Goal: Check status: Check status

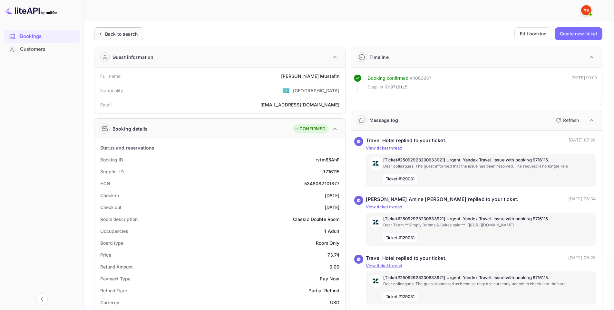
click at [126, 31] on div "Back to search" at bounding box center [121, 34] width 33 height 7
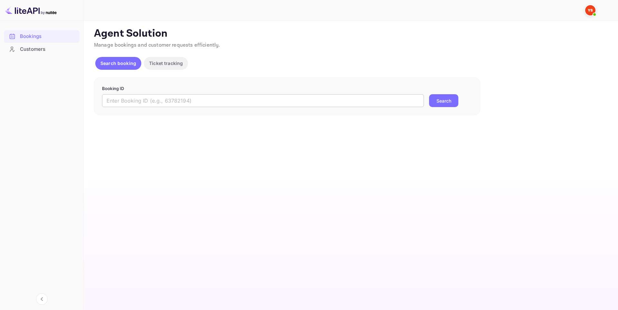
click at [228, 102] on input "text" at bounding box center [263, 100] width 322 height 13
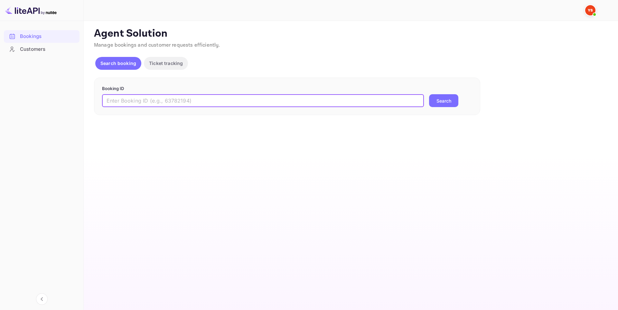
paste input "9438492"
type input "9438492"
click at [448, 99] on button "Search" at bounding box center [443, 100] width 29 height 13
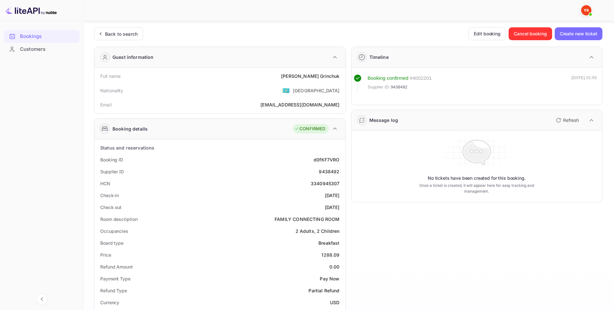
scroll to position [193, 0]
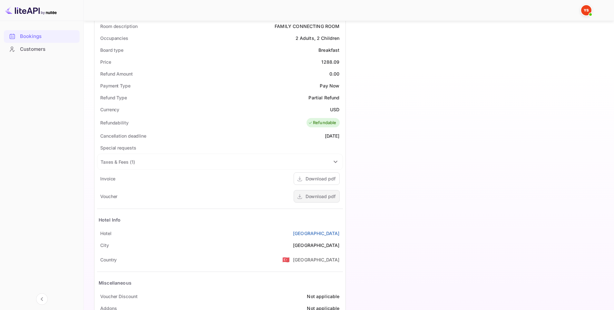
click at [323, 196] on div "Download pdf" at bounding box center [320, 196] width 30 height 7
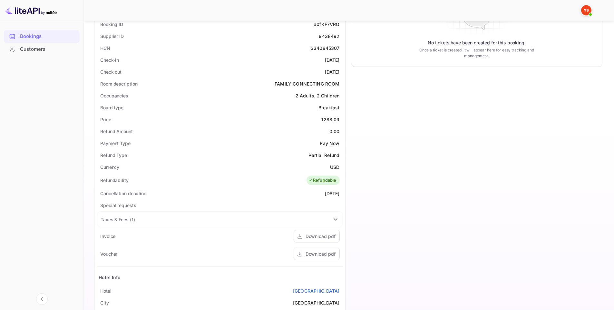
scroll to position [0, 0]
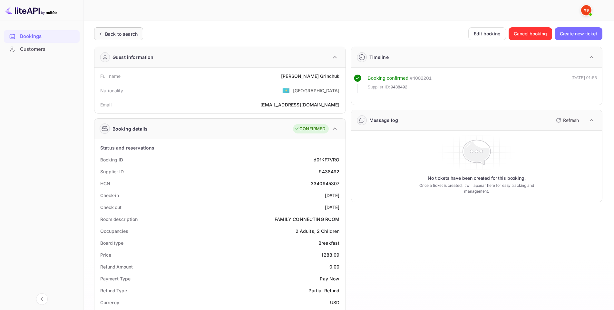
click at [117, 35] on div "Back to search" at bounding box center [121, 34] width 33 height 7
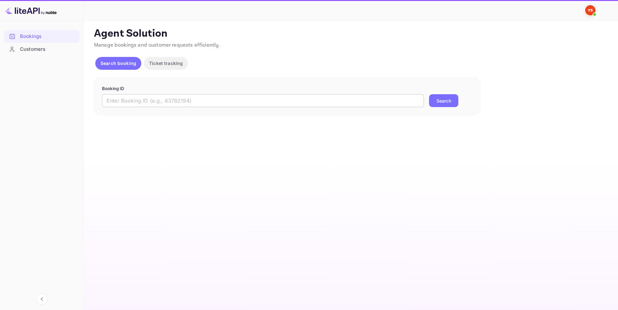
click at [189, 96] on input "text" at bounding box center [263, 100] width 322 height 13
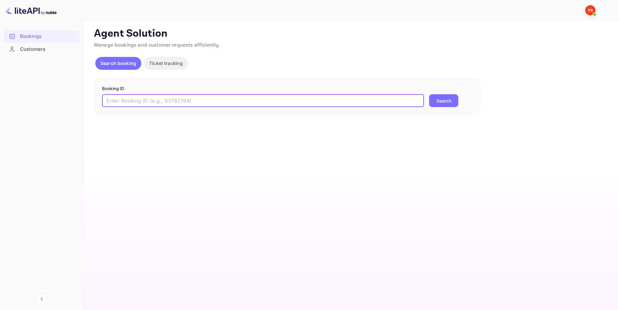
paste input "9438492"
type input "9438492"
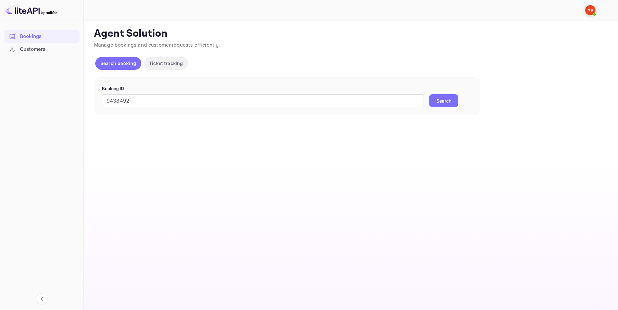
click at [436, 100] on button "Search" at bounding box center [443, 100] width 29 height 13
